Goal: Task Accomplishment & Management: Complete application form

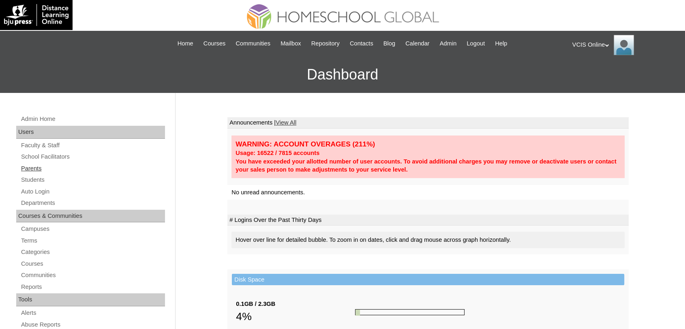
click at [26, 164] on link "Parents" at bounding box center [92, 168] width 145 height 10
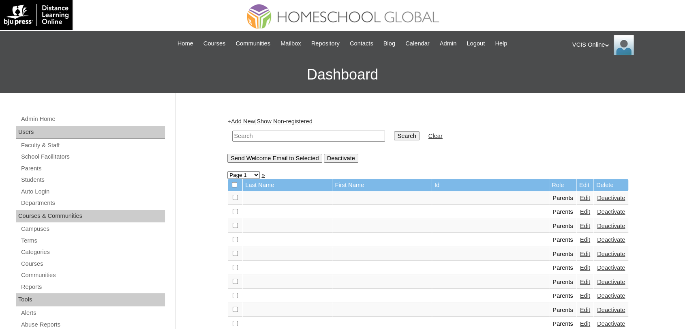
click at [250, 121] on link "Add New" at bounding box center [243, 121] width 24 height 6
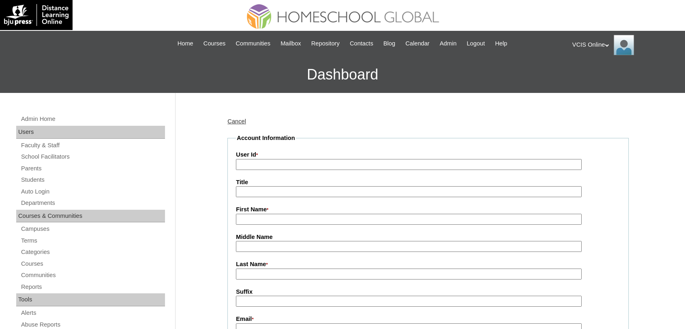
click at [288, 161] on input "User Id *" at bounding box center [409, 164] width 346 height 11
paste input "VCIS022-10C-PA2025"
type input "VCIS022-10C-PA2025"
type input "Geraldine"
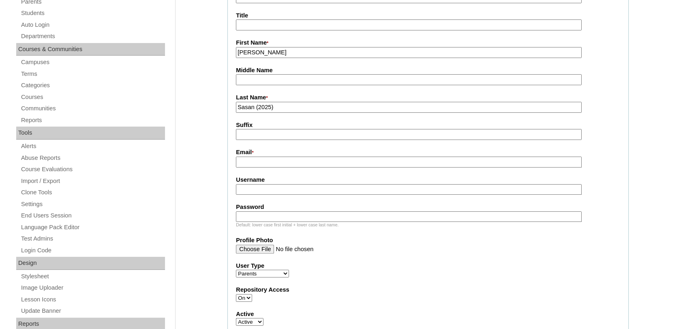
scroll to position [169, 0]
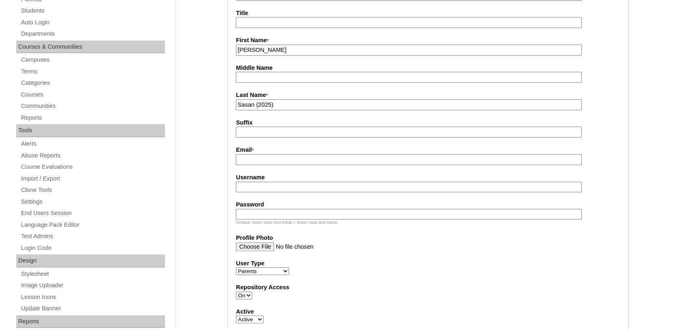
type input "Sasan (2025)"
click at [257, 155] on input "Email *" at bounding box center [409, 159] width 346 height 11
paste input "geraldsasan05@yahoo.com"
type input "geraldsasan05@yahoo.com"
paste input "ggeraldo2025"
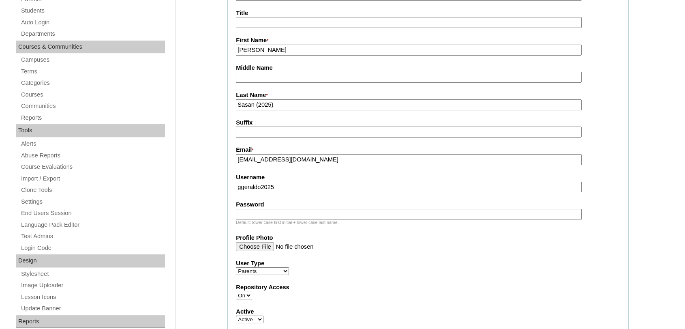
type input "ggeraldo2025"
paste input "GrLdnG"
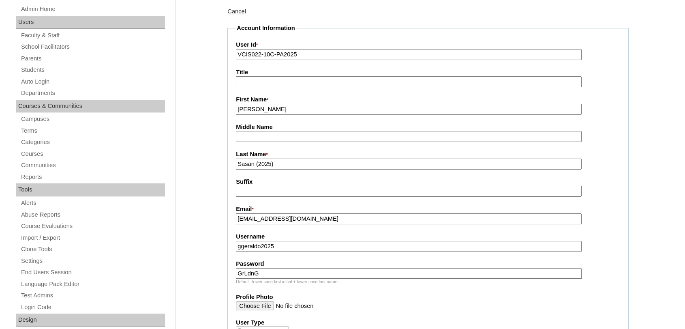
scroll to position [105, 0]
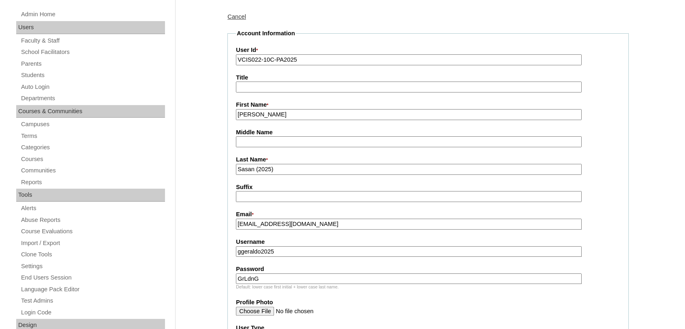
type input "GrLdnG"
click at [393, 61] on input "VCIS022-10C-PA2025" at bounding box center [409, 59] width 346 height 11
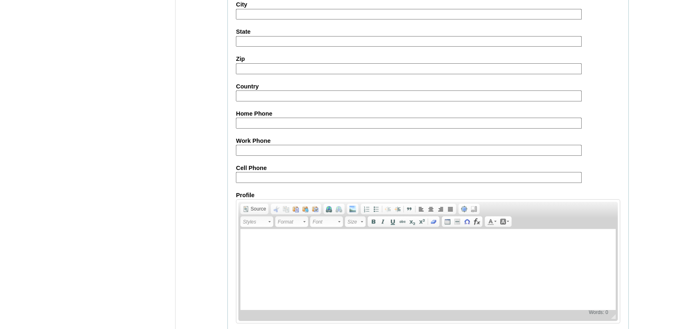
scroll to position [760, 0]
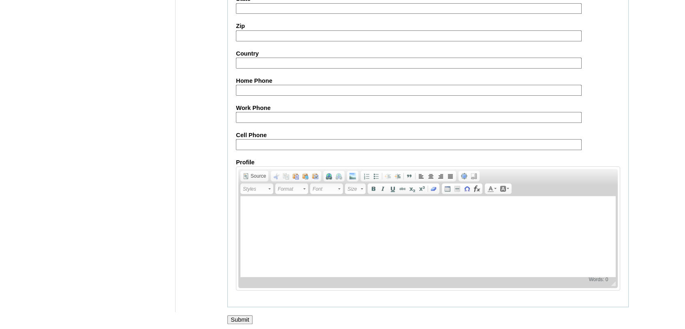
click at [233, 317] on input "Submit" at bounding box center [239, 319] width 25 height 9
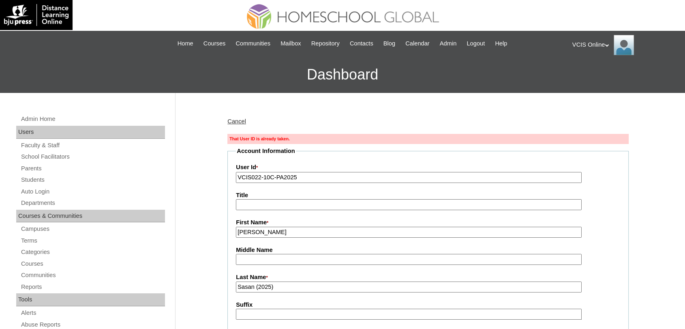
click at [260, 177] on input "VCIS022-10C-PA2025" at bounding box center [409, 177] width 346 height 11
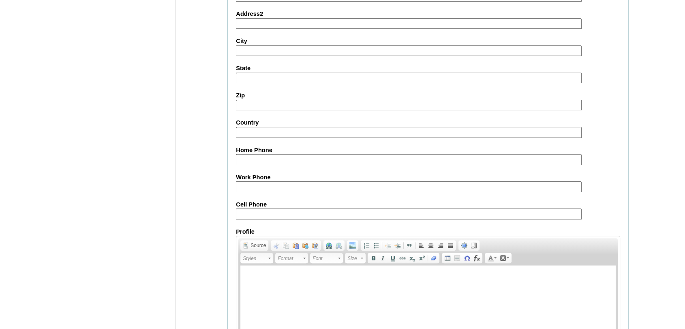
scroll to position [773, 0]
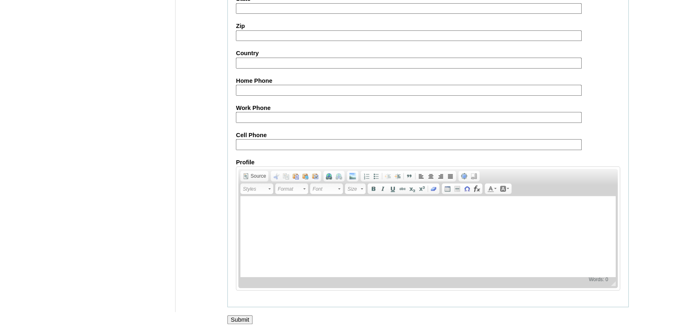
type input "VCIS023-10C-PA2025"
click at [245, 315] on input "Submit" at bounding box center [239, 319] width 25 height 9
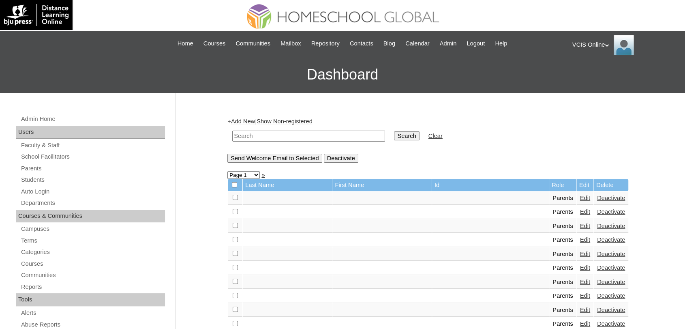
click at [265, 136] on input "text" at bounding box center [308, 135] width 153 height 11
paste input "VCIS022-10C-PA2025"
type input "VCIS022-10C-PA2025"
click at [394, 131] on input "Search" at bounding box center [406, 135] width 25 height 9
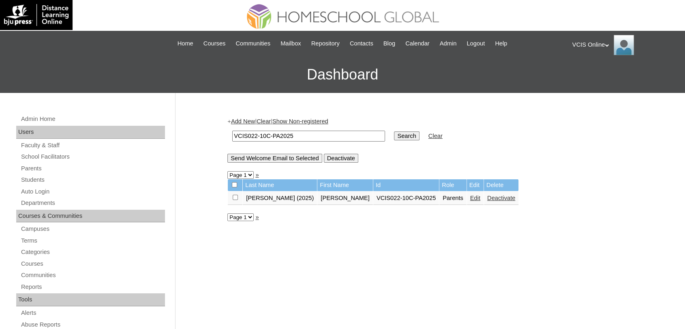
click at [470, 200] on link "Edit" at bounding box center [475, 197] width 10 height 6
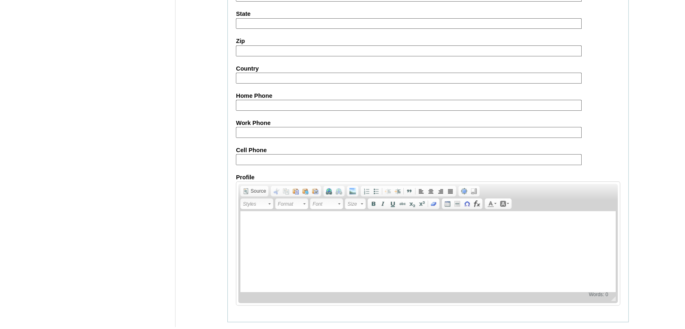
scroll to position [730, 0]
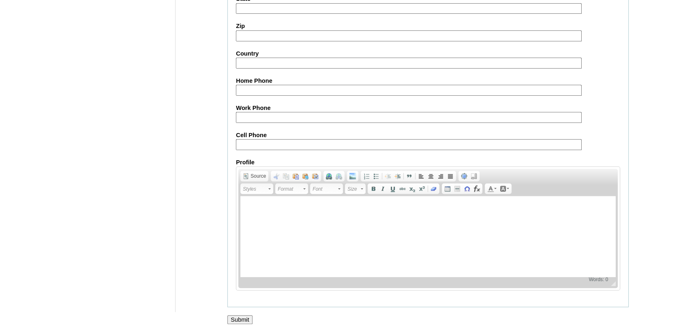
click at [237, 318] on input "Submit" at bounding box center [239, 319] width 25 height 9
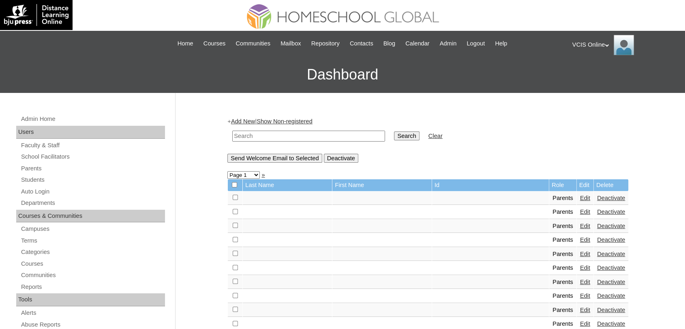
click at [262, 132] on input "text" at bounding box center [308, 135] width 153 height 11
paste input "VCIS022-10C-PA2025"
click at [256, 134] on input "VCIS022-10C-PA2025" at bounding box center [308, 135] width 153 height 11
type input "VCIS023-10C-PA2025"
click at [394, 131] on input "Search" at bounding box center [406, 135] width 25 height 9
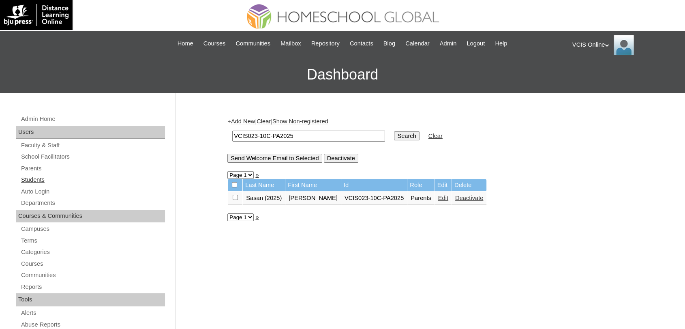
click at [40, 177] on link "Students" at bounding box center [92, 180] width 145 height 10
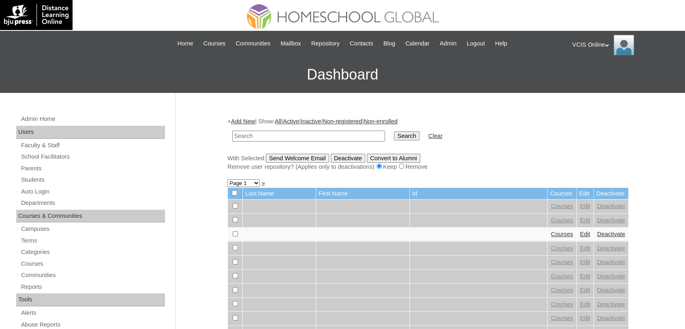
click at [239, 121] on link "Add New" at bounding box center [243, 121] width 24 height 6
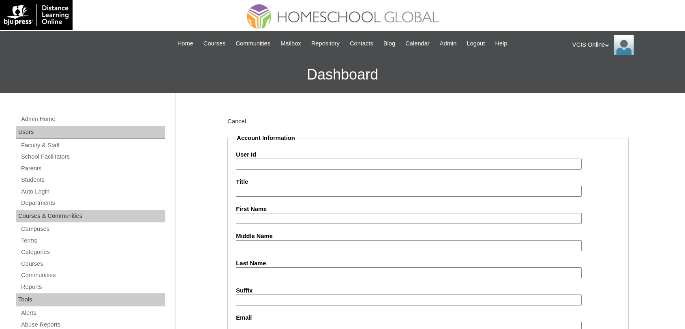
click at [252, 165] on input "User Id" at bounding box center [409, 163] width 346 height 11
paste input "VCIS030-10C-SA2025"
type input "VCIS030-10C-SA2025"
type input "[PERSON_NAME]"
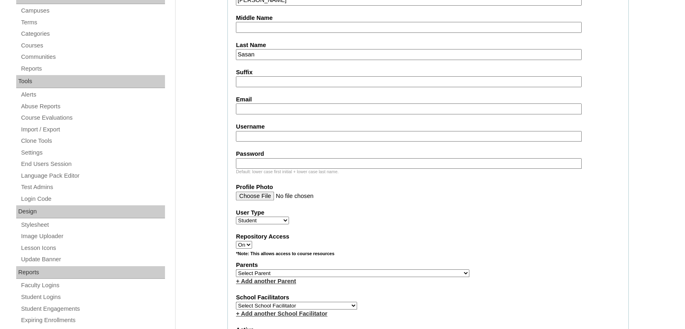
scroll to position [221, 0]
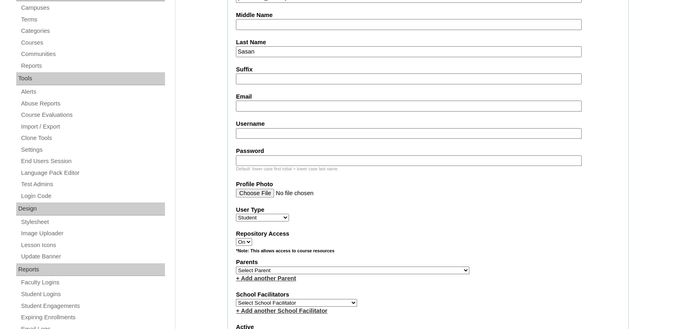
type input "Sasan"
click at [253, 101] on input "Email" at bounding box center [409, 105] width 346 height 11
paste input "dlsasan.student@vcis.edu.ph"
type input "dlsasan.student@vcis.edu.ph"
paste input "dae.sasan2025"
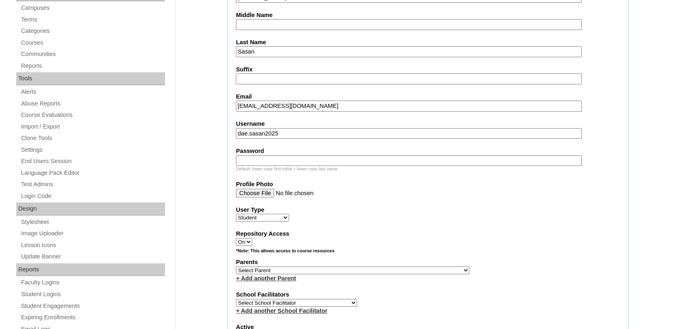
type input "dae.sasan2025"
paste input "dLnCsS"
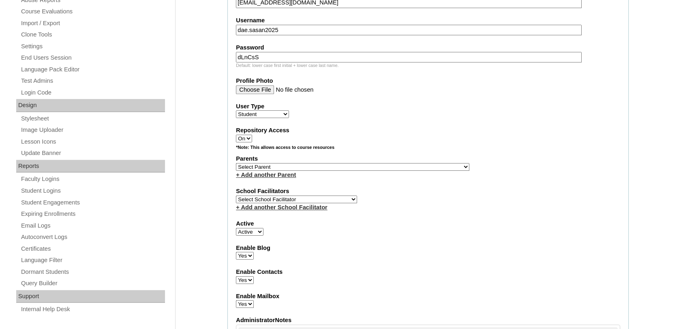
scroll to position [356, 0]
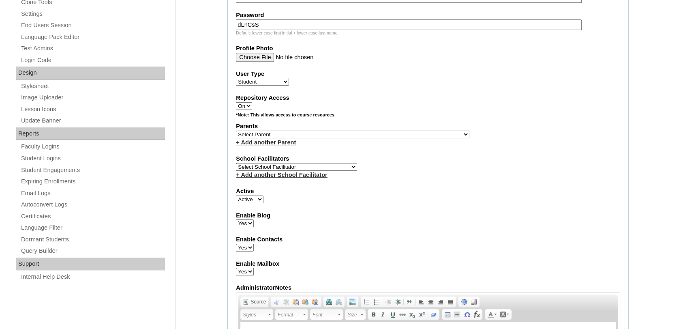
type input "dLnCsS"
click at [371, 132] on select "Select Parent , , , , , , , , , , , , , , , , , , , , , , , , , , , , , , , , ,…" at bounding box center [352, 134] width 233 height 8
select select "43645"
click at [236, 130] on select "Select Parent , , , , , , , , , , , , , , , , , , , , , , , , , , , , , , , , ,…" at bounding box center [352, 134] width 233 height 8
click at [324, 163] on select "Select School Facilitator Norman Añain Ruffa Abadijas Mary Abella Gloryfe Abion…" at bounding box center [296, 167] width 121 height 8
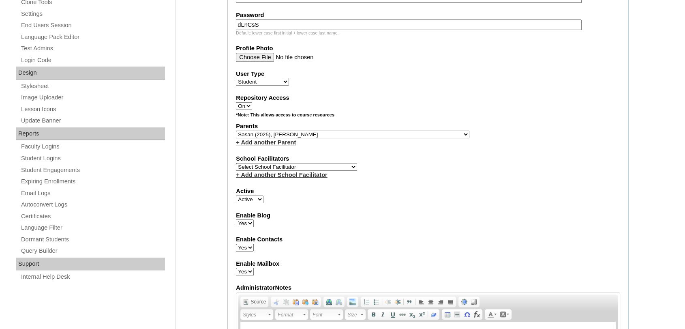
select select "32652"
click at [236, 163] on select "Select School Facilitator Norman Añain Ruffa Abadijas Mary Abella Gloryfe Abion…" at bounding box center [296, 167] width 121 height 8
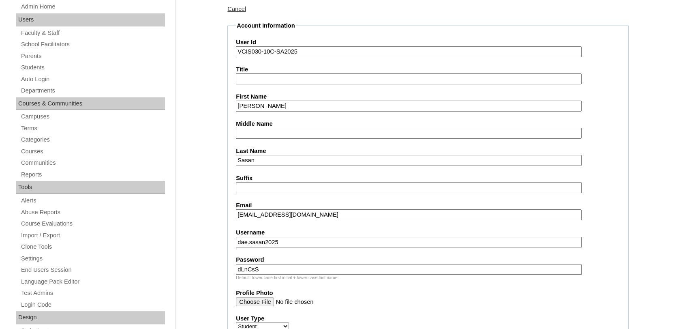
scroll to position [81, 0]
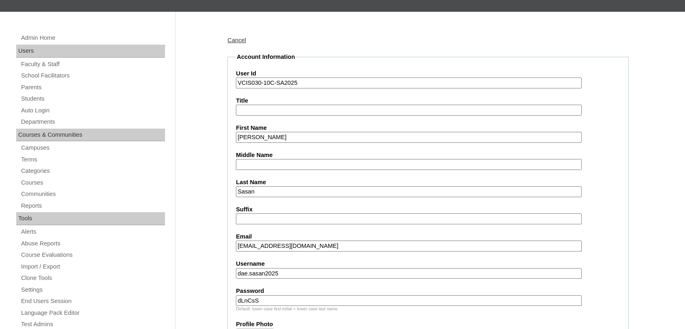
click at [477, 82] on input "VCIS030-10C-SA2025" at bounding box center [409, 82] width 346 height 11
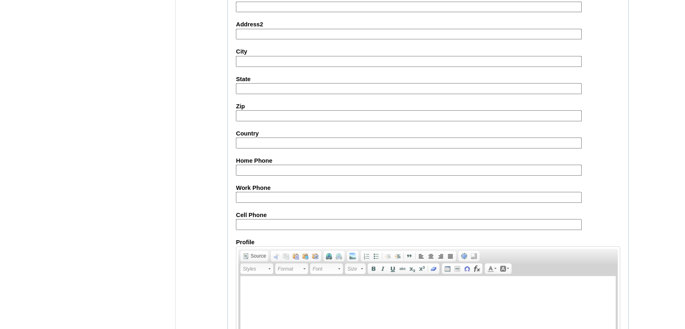
scroll to position [899, 0]
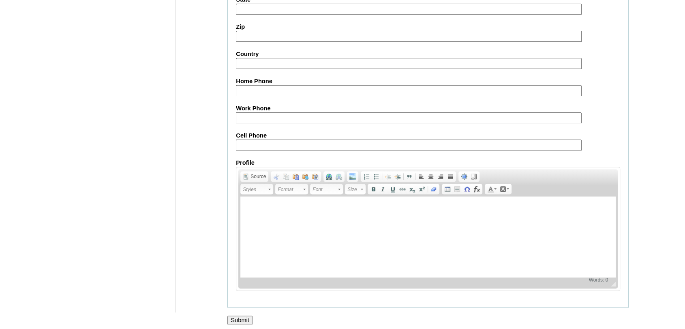
click at [246, 315] on input "Submit" at bounding box center [239, 319] width 25 height 9
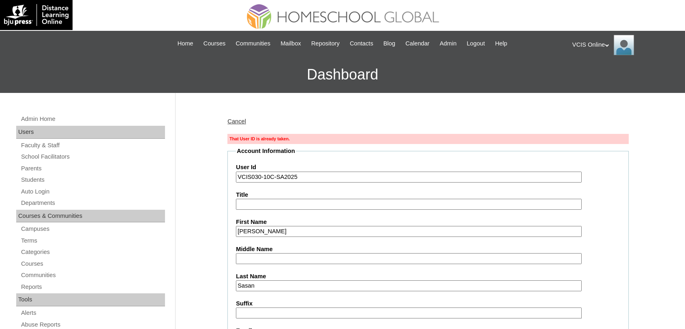
click at [260, 174] on input "VCIS030-10C-SA2025" at bounding box center [409, 176] width 346 height 11
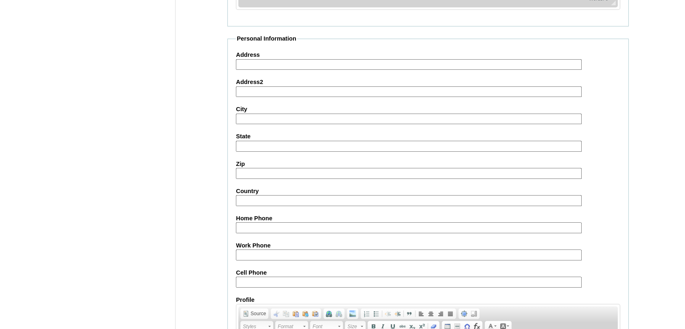
scroll to position [927, 0]
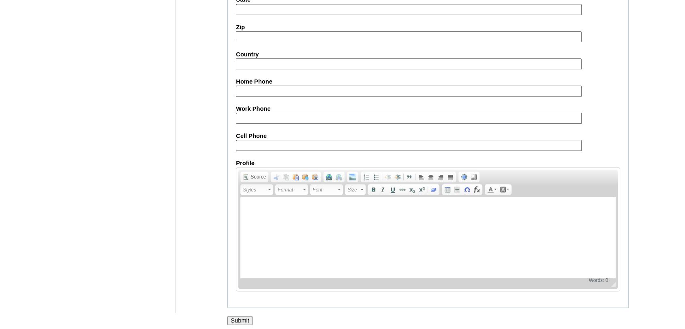
type input "VCIS031-10C-SA2025"
click at [246, 316] on input "Submit" at bounding box center [239, 320] width 25 height 9
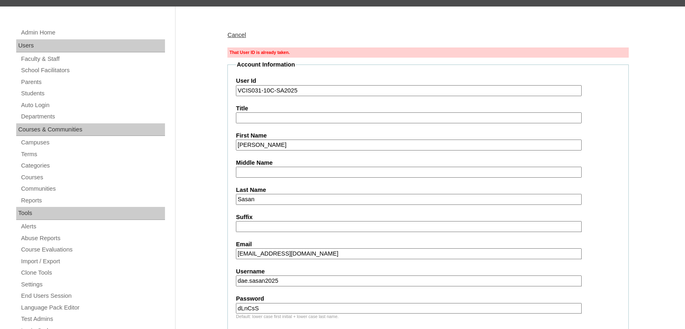
scroll to position [82, 0]
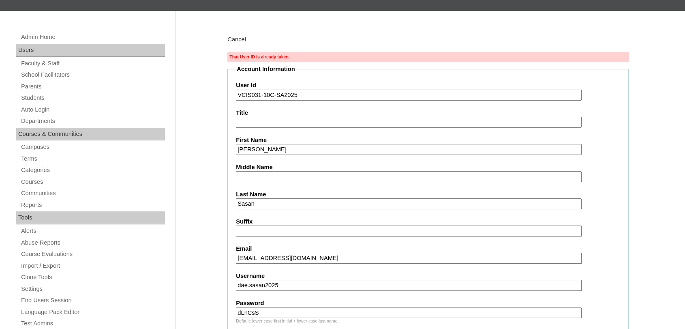
click at [306, 91] on input "VCIS031-10C-SA2025" at bounding box center [409, 95] width 346 height 11
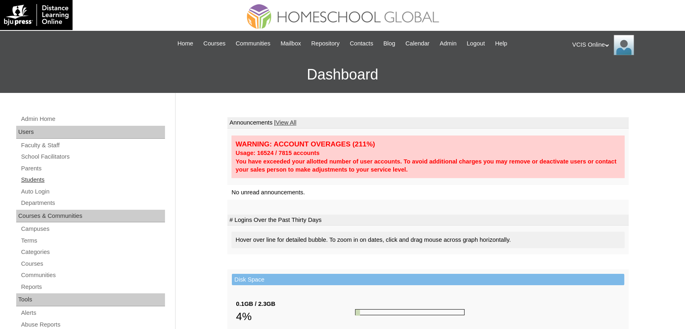
click at [33, 177] on link "Students" at bounding box center [92, 180] width 145 height 10
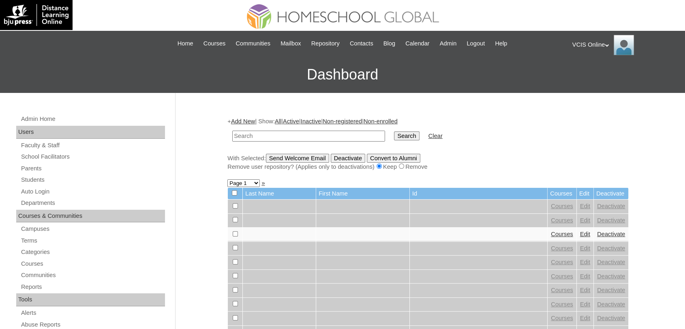
click at [272, 138] on input "text" at bounding box center [308, 135] width 153 height 11
type input "VCIS031-10C-SA2025"
click at [394, 131] on input "Search" at bounding box center [406, 135] width 25 height 9
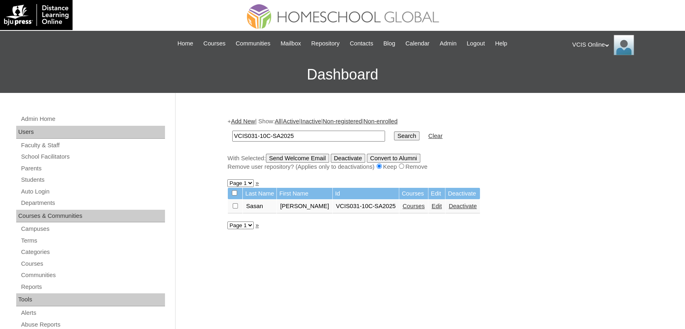
click at [402, 207] on link "Courses" at bounding box center [413, 206] width 22 height 6
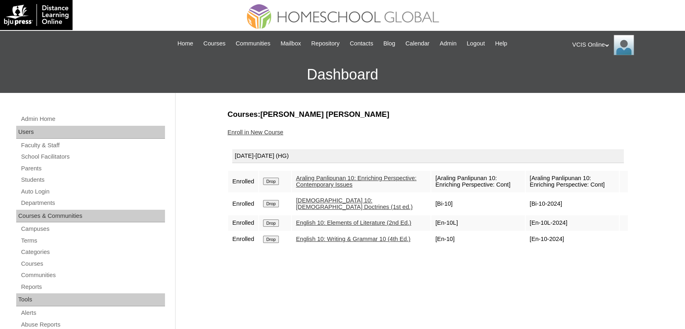
click at [267, 132] on link "Enroll in New Course" at bounding box center [255, 132] width 56 height 6
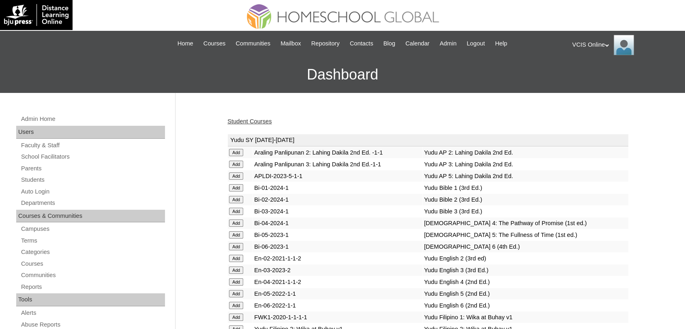
click at [355, 118] on div "Student Courses" at bounding box center [427, 121] width 401 height 9
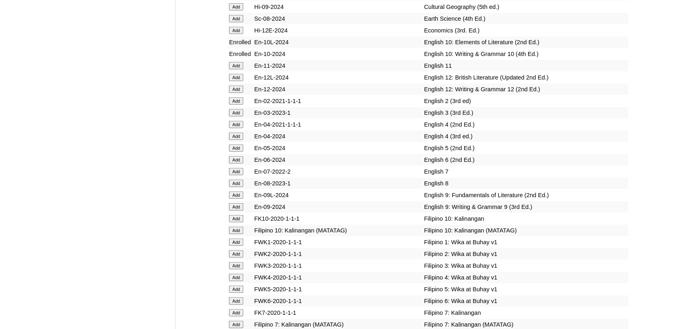
scroll to position [2358, 0]
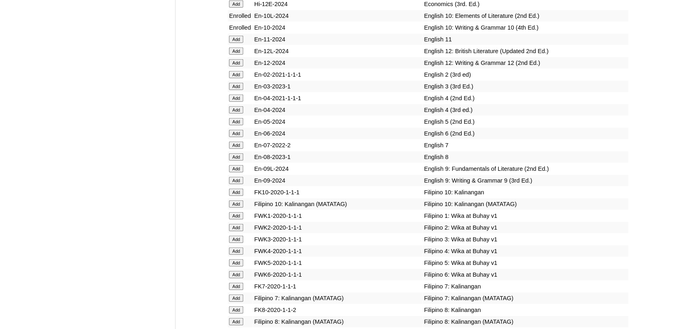
click at [238, 207] on input "Add" at bounding box center [236, 203] width 14 height 7
